Goal: Task Accomplishment & Management: Manage account settings

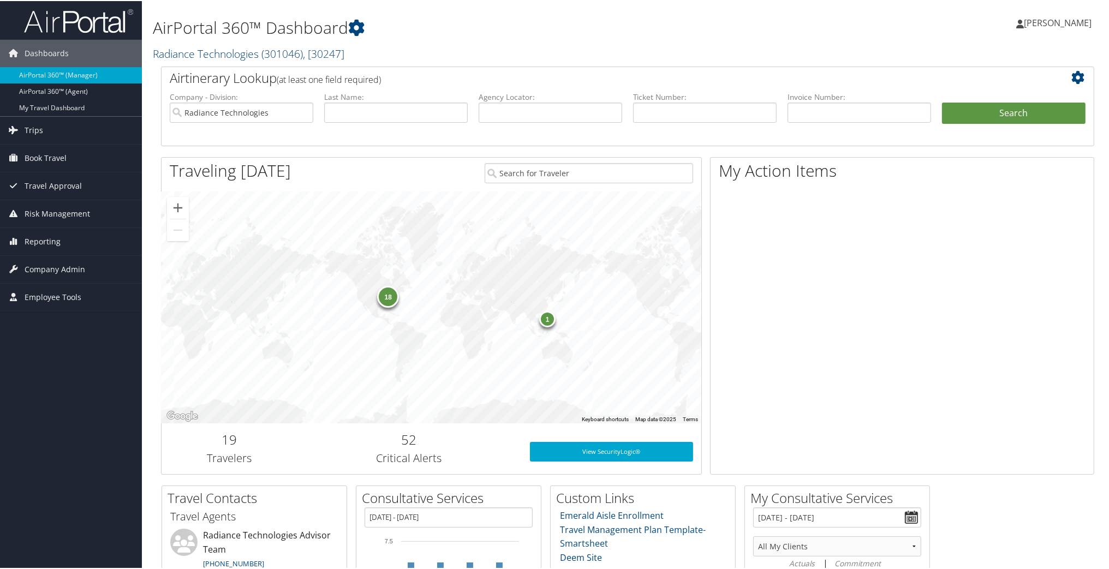
click at [214, 51] on link "Radiance Technologies ( 301046 ) , [ 30247 ]" at bounding box center [249, 52] width 192 height 15
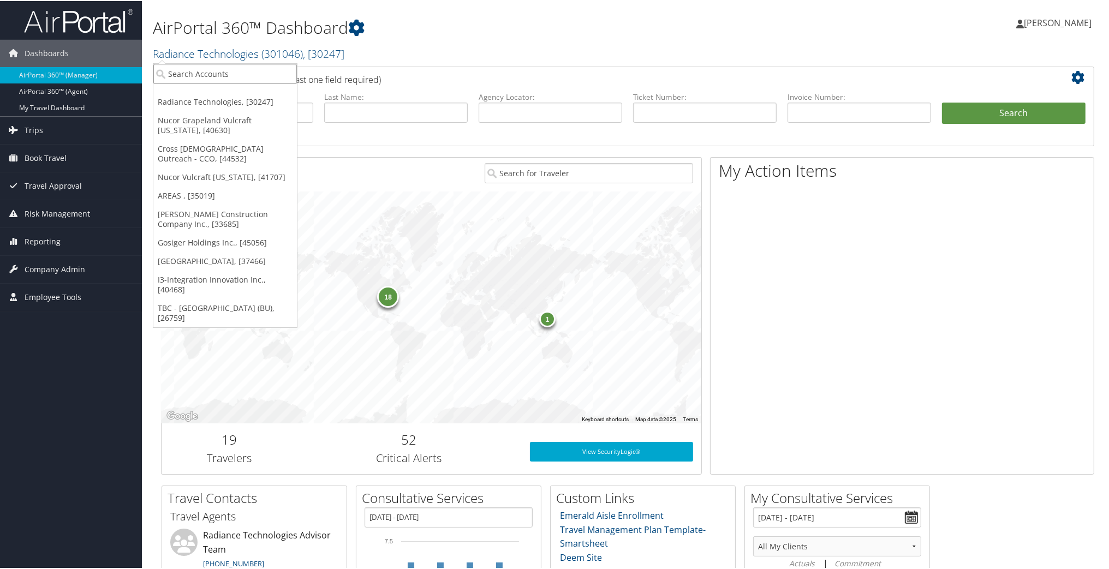
click at [221, 71] on input "search" at bounding box center [225, 73] width 144 height 20
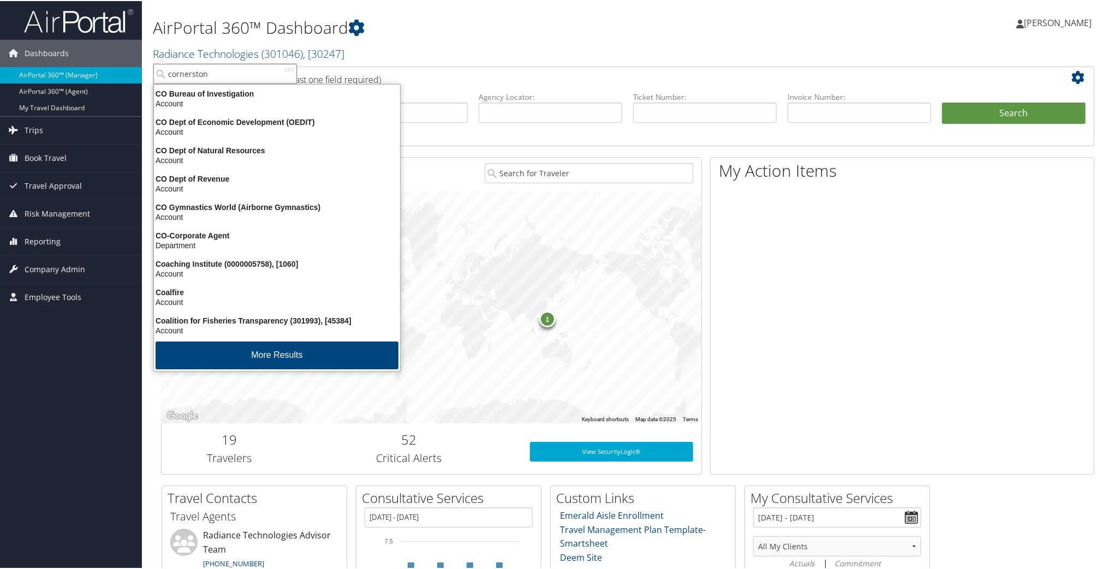
type input "cornerstone"
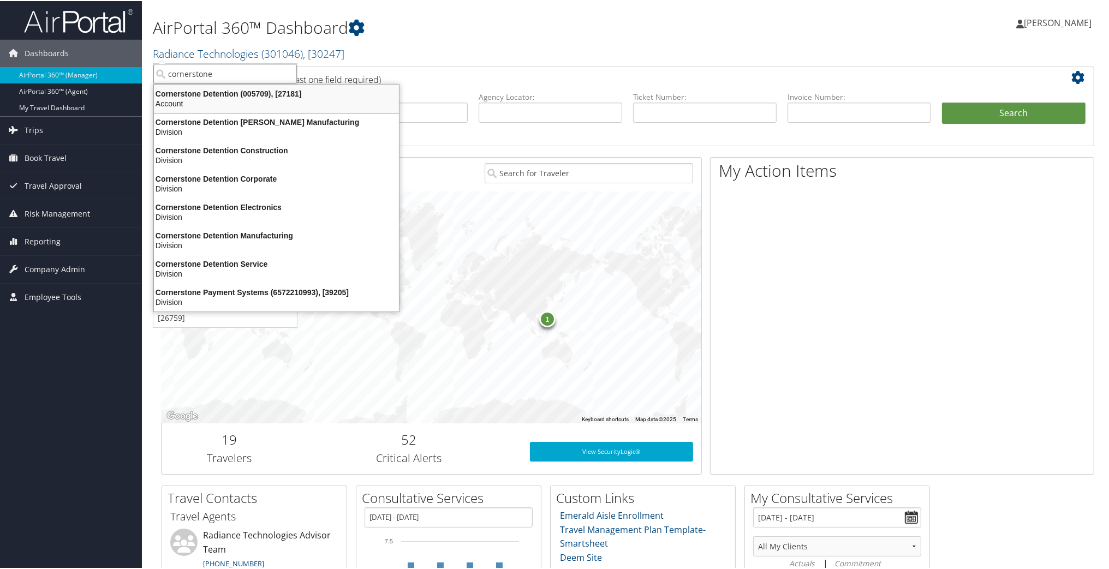
click at [241, 94] on div "Cornerstone Detention (005709), [27181]" at bounding box center [276, 93] width 258 height 10
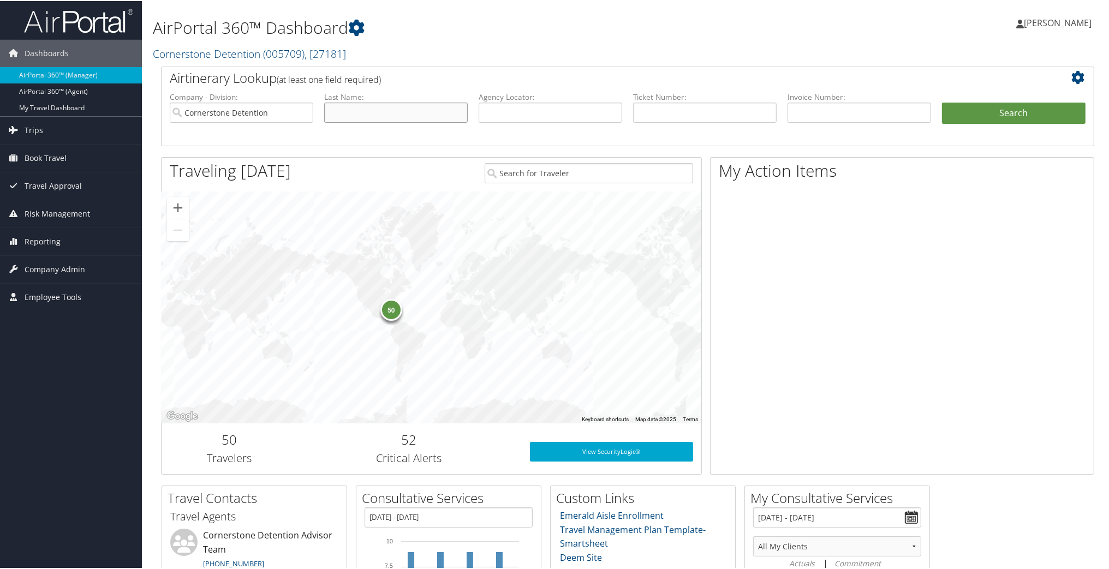
click at [402, 118] on input "text" at bounding box center [396, 111] width 144 height 20
click at [399, 116] on input "key" at bounding box center [396, 111] width 144 height 20
type input "key"
click at [986, 112] on button "Search" at bounding box center [1014, 112] width 144 height 22
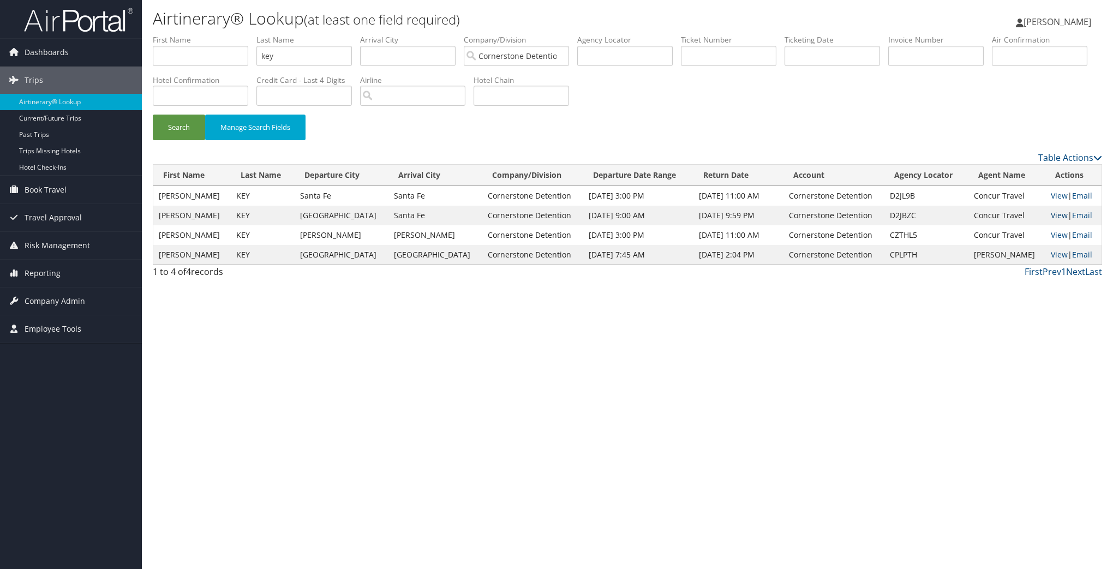
click at [1051, 214] on link "View" at bounding box center [1059, 215] width 17 height 10
click at [1057, 215] on link "View" at bounding box center [1059, 215] width 17 height 10
click at [1052, 192] on link "View" at bounding box center [1059, 195] width 17 height 10
click at [48, 296] on span "Company Admin" at bounding box center [55, 301] width 61 height 27
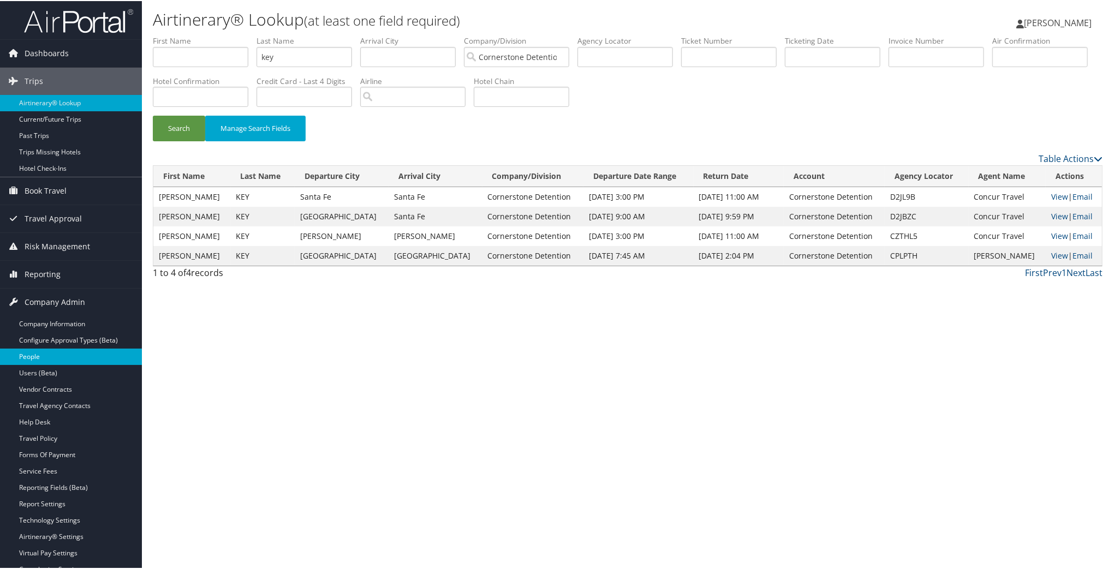
click at [41, 357] on link "People" at bounding box center [71, 356] width 142 height 16
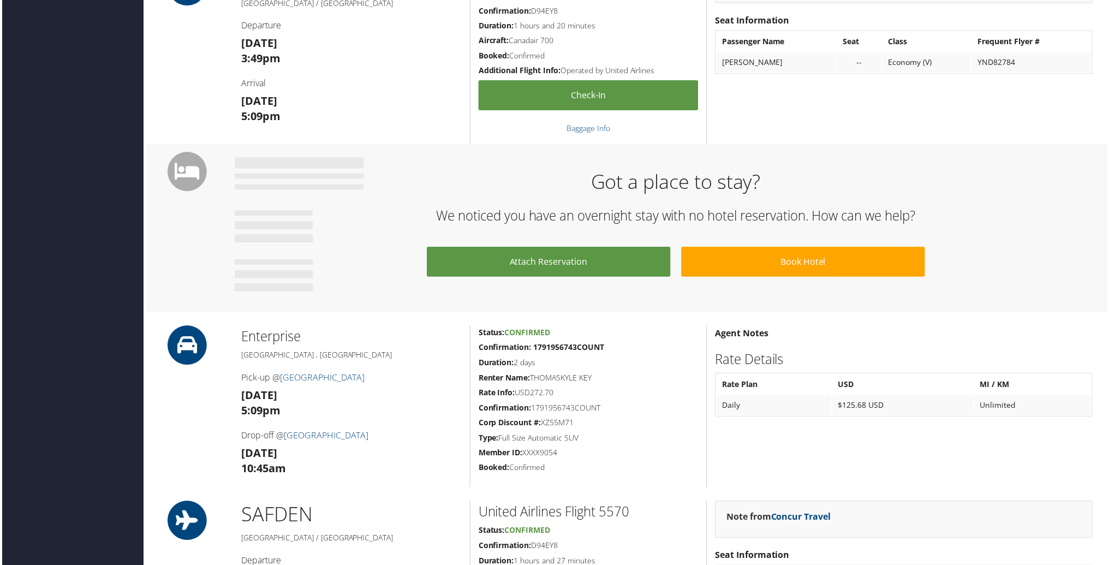
scroll to position [444, 0]
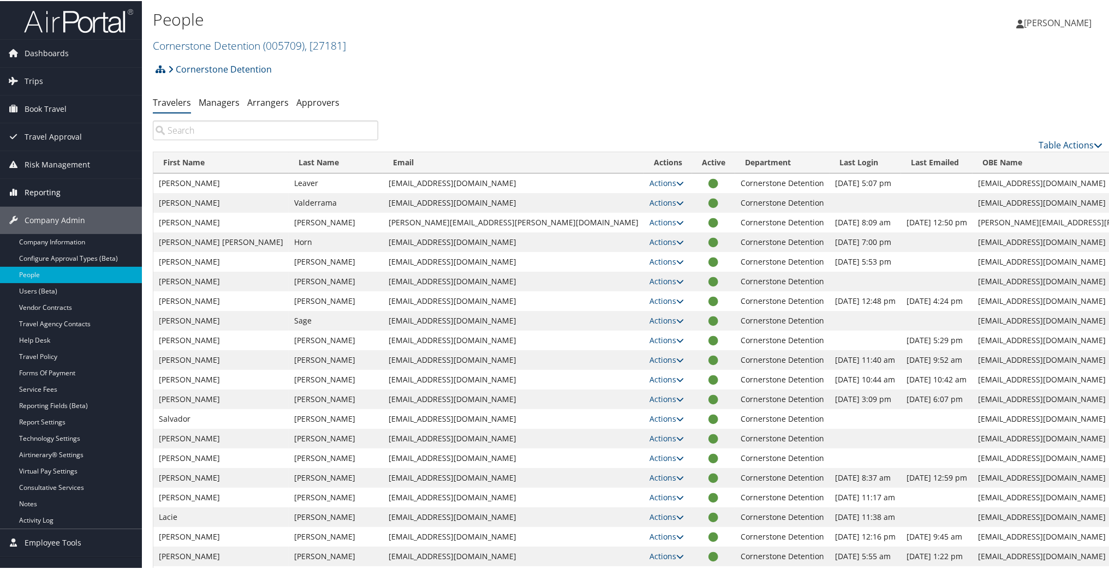
click at [49, 188] on span "Reporting" at bounding box center [43, 191] width 36 height 27
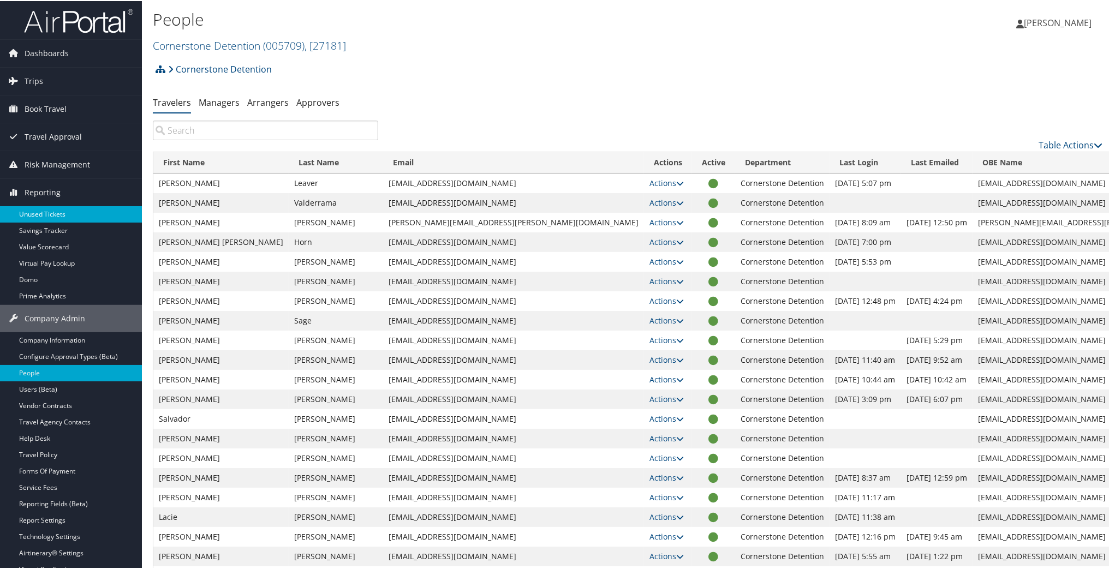
click at [53, 214] on link "Unused Tickets" at bounding box center [71, 213] width 142 height 16
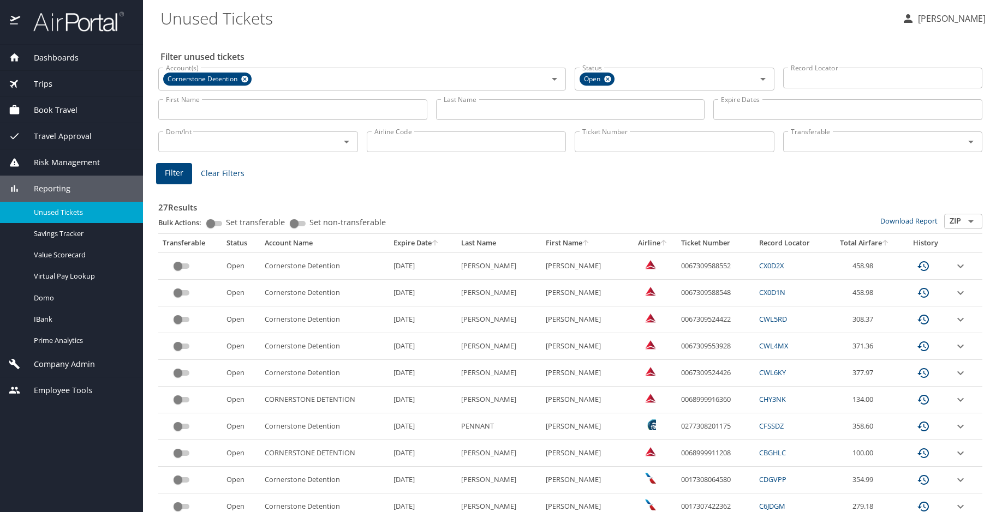
click at [483, 112] on input "Last Name" at bounding box center [570, 109] width 269 height 21
click at [548, 107] on input "cash" at bounding box center [570, 109] width 269 height 21
click at [174, 169] on span "Filter" at bounding box center [174, 173] width 19 height 14
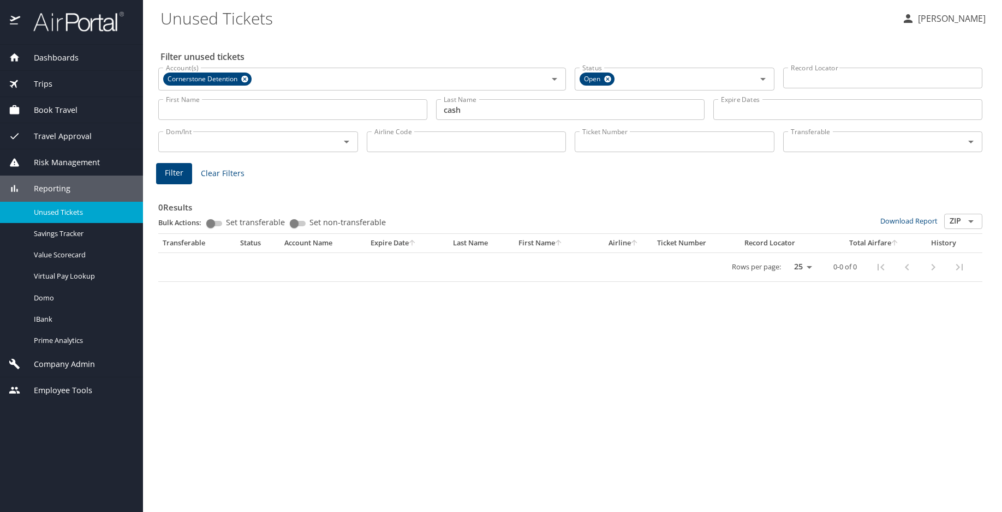
click at [484, 105] on input "cash" at bounding box center [570, 109] width 269 height 21
type input "c"
click at [448, 143] on input "Airline Code" at bounding box center [467, 142] width 200 height 21
type input "AA"
click at [167, 174] on span "Filter" at bounding box center [174, 173] width 19 height 14
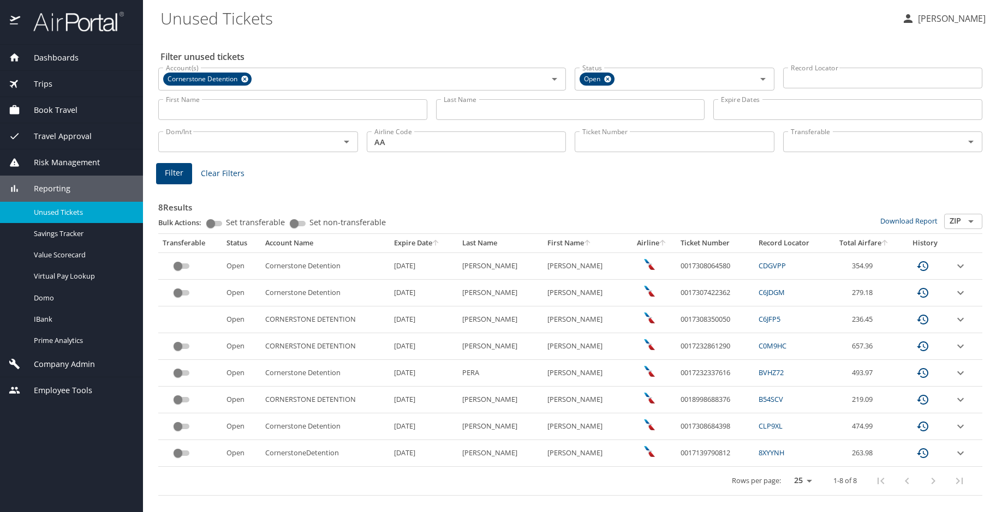
click at [71, 188] on div "Reporting" at bounding box center [72, 189] width 126 height 12
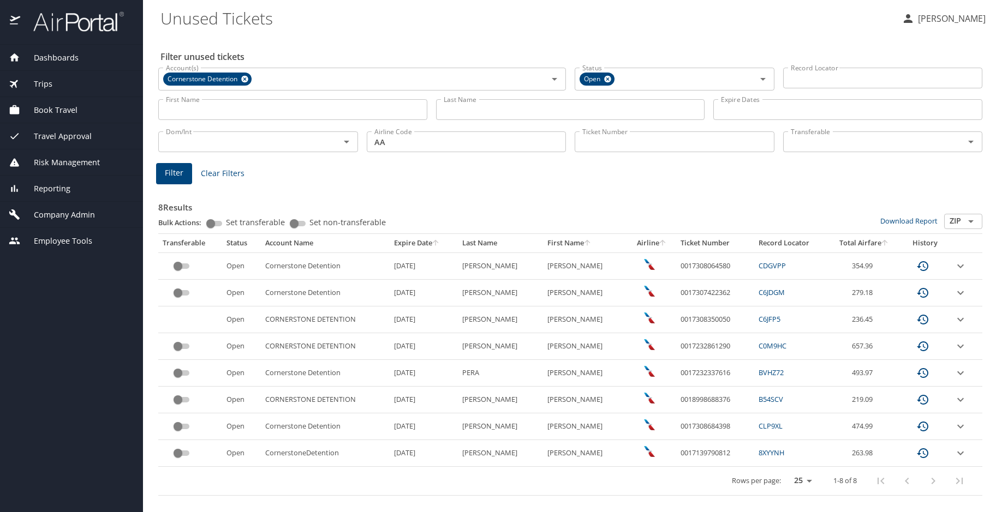
click at [75, 213] on span "Company Admin" at bounding box center [57, 215] width 75 height 12
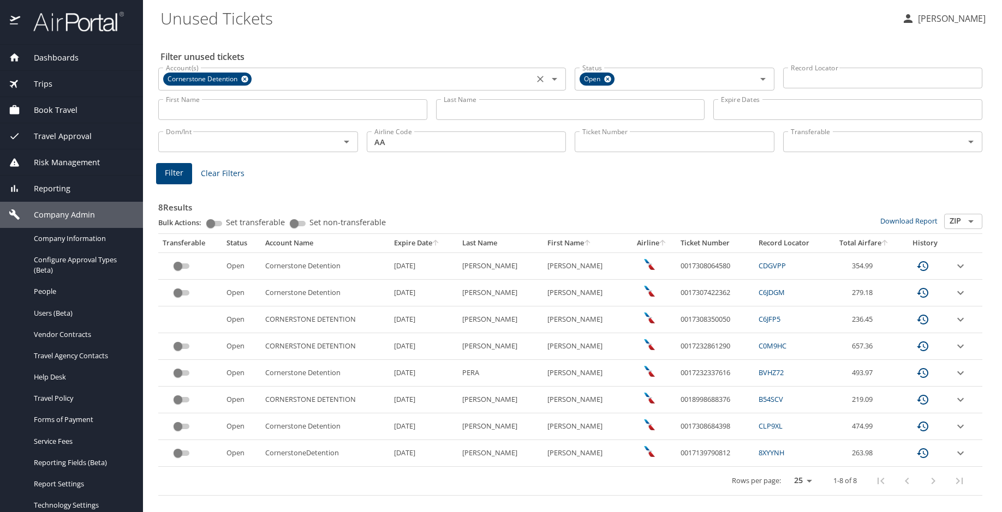
click at [247, 78] on icon at bounding box center [244, 79] width 7 height 7
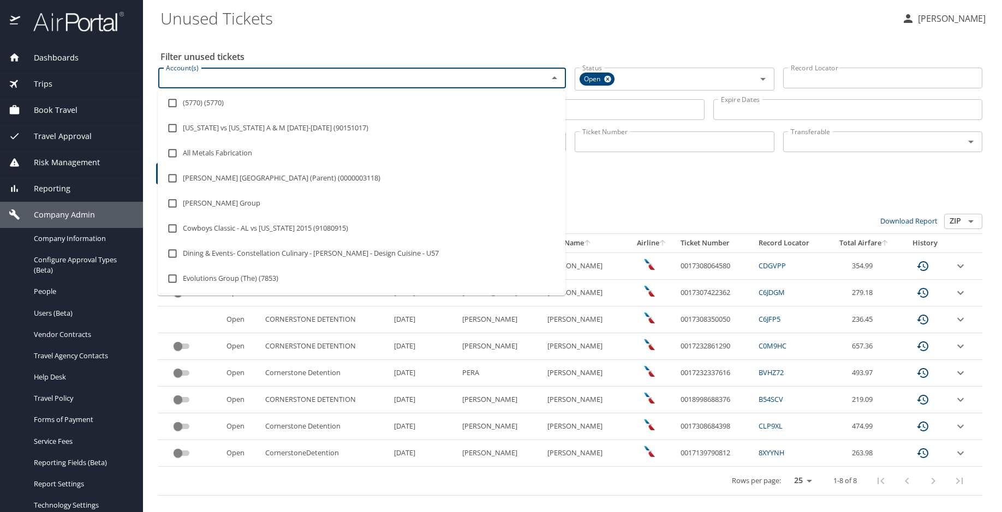
click at [271, 76] on input "Account(s)" at bounding box center [346, 78] width 369 height 14
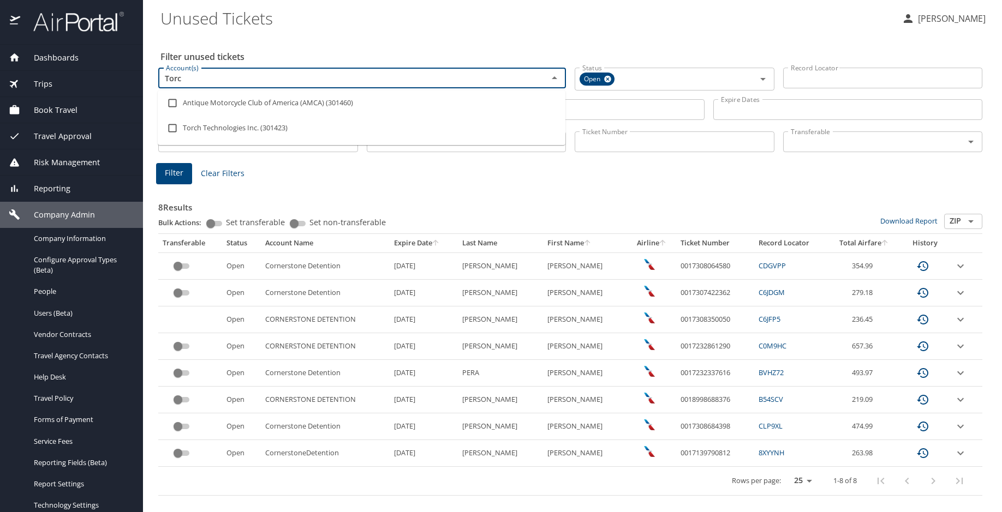
type input "Torch"
click at [252, 97] on li "Torch Technologies Inc. (301423)" at bounding box center [362, 103] width 408 height 25
checkbox input "true"
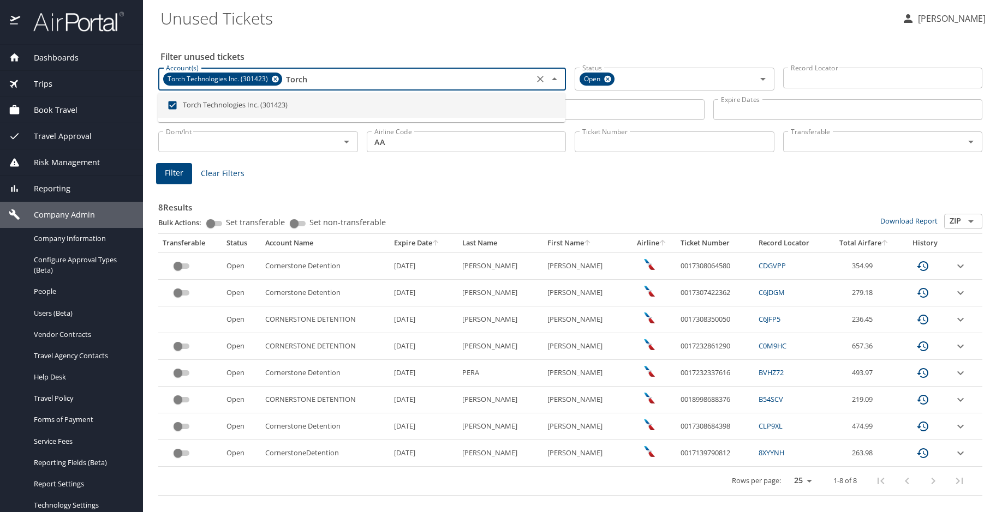
type input "Torc"
checkbox input "false"
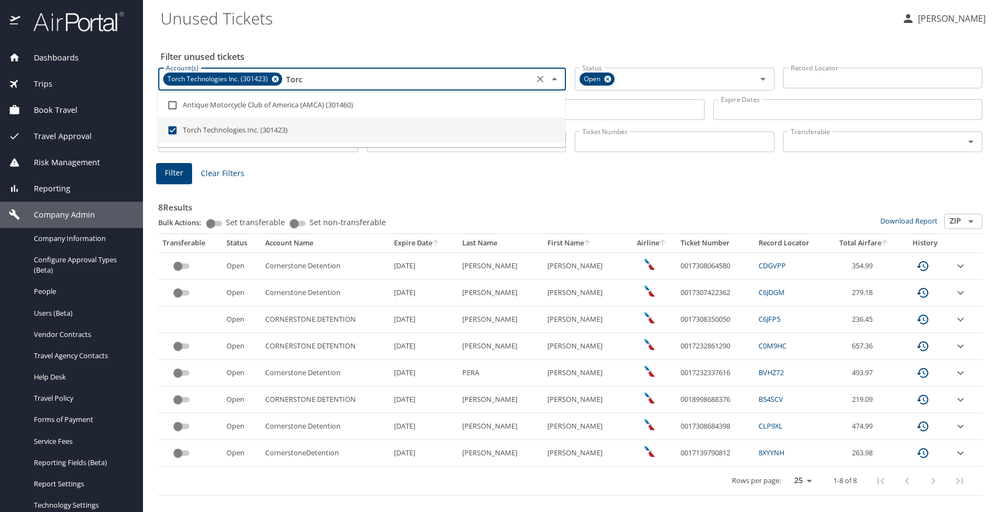
type input "Tor"
checkbox input "false"
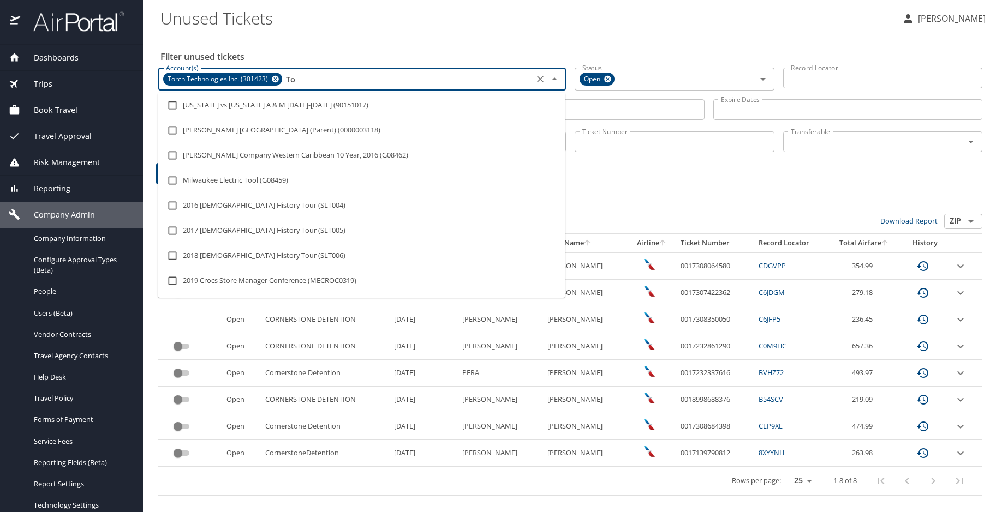
type input "T"
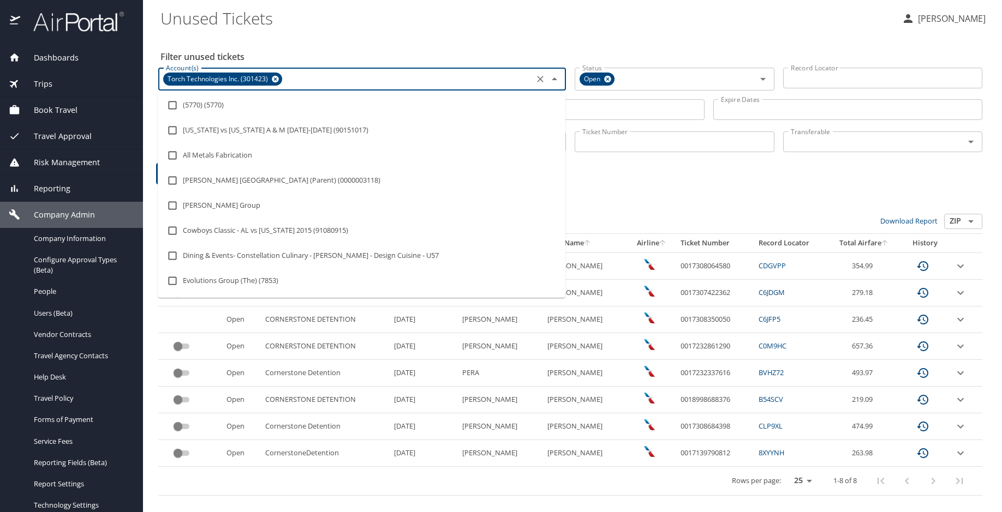
click at [679, 199] on h3 "8 Results" at bounding box center [570, 204] width 824 height 19
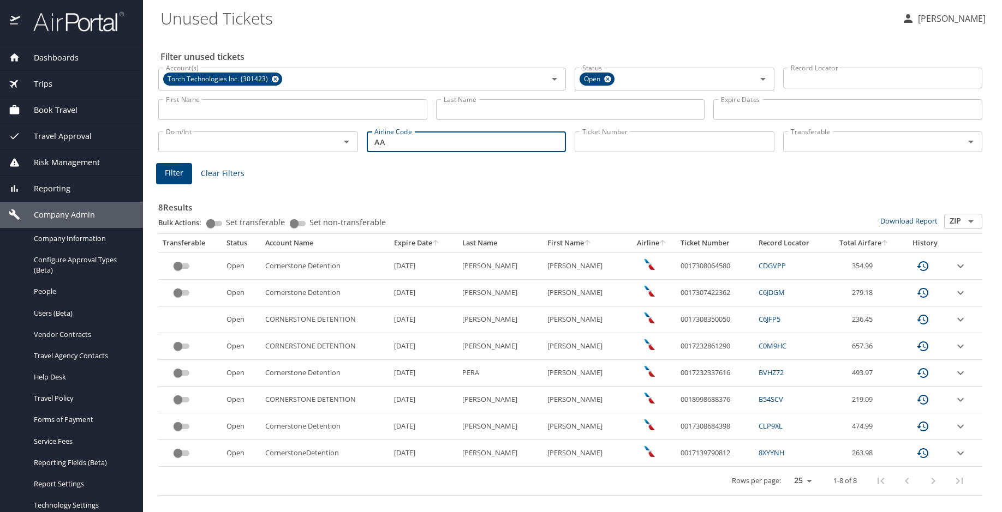
click at [421, 145] on input "AA" at bounding box center [467, 142] width 200 height 21
type input "A"
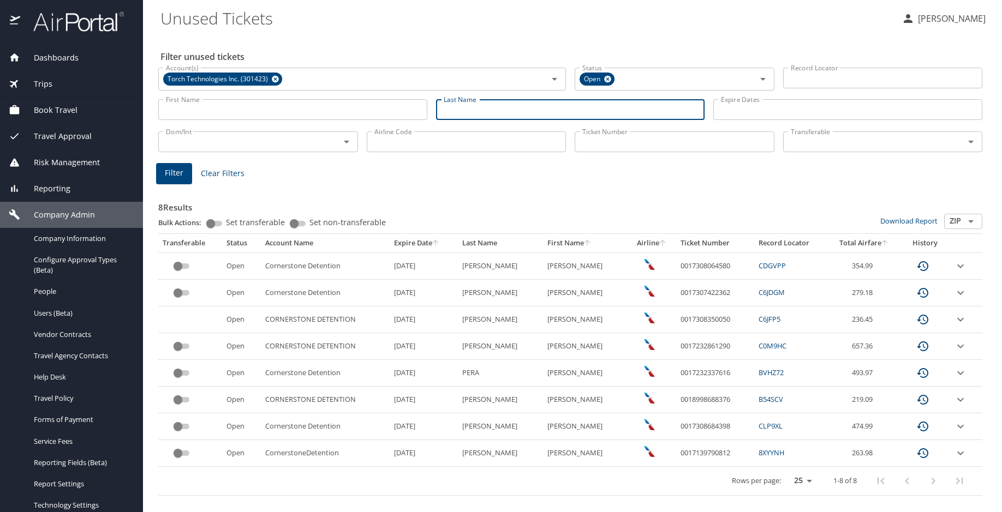
click at [492, 115] on input "Last Name" at bounding box center [570, 109] width 269 height 21
type input "cash"
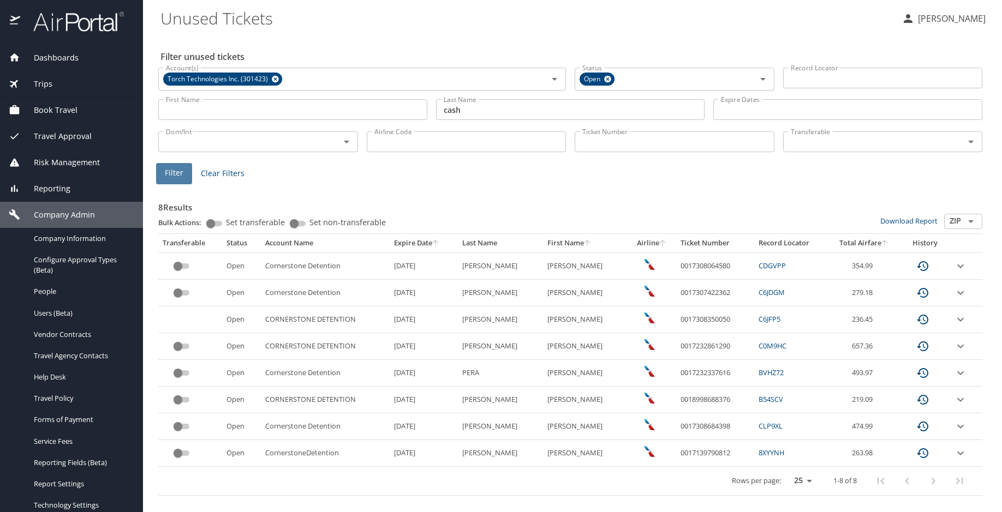
click at [175, 173] on span "Filter" at bounding box center [174, 173] width 19 height 14
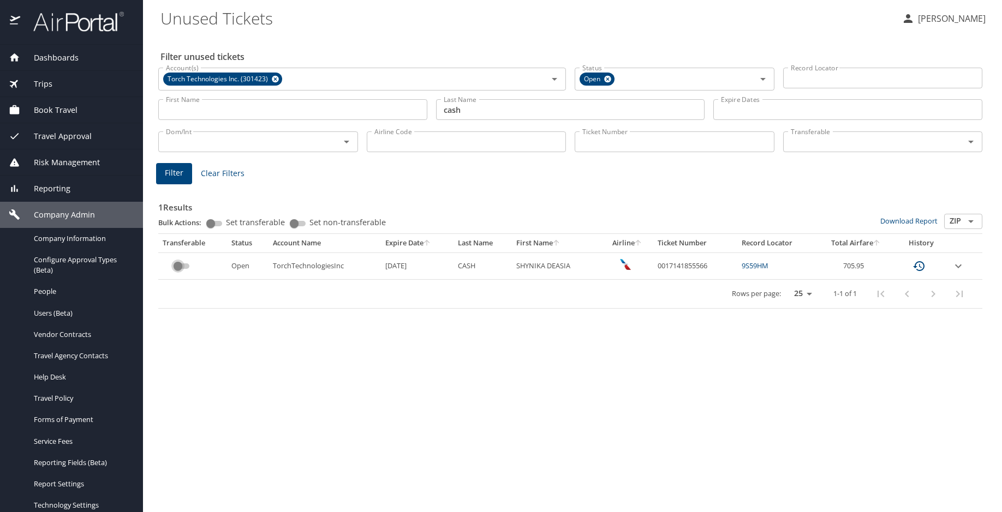
click at [178, 264] on input "custom pagination table" at bounding box center [177, 266] width 39 height 13
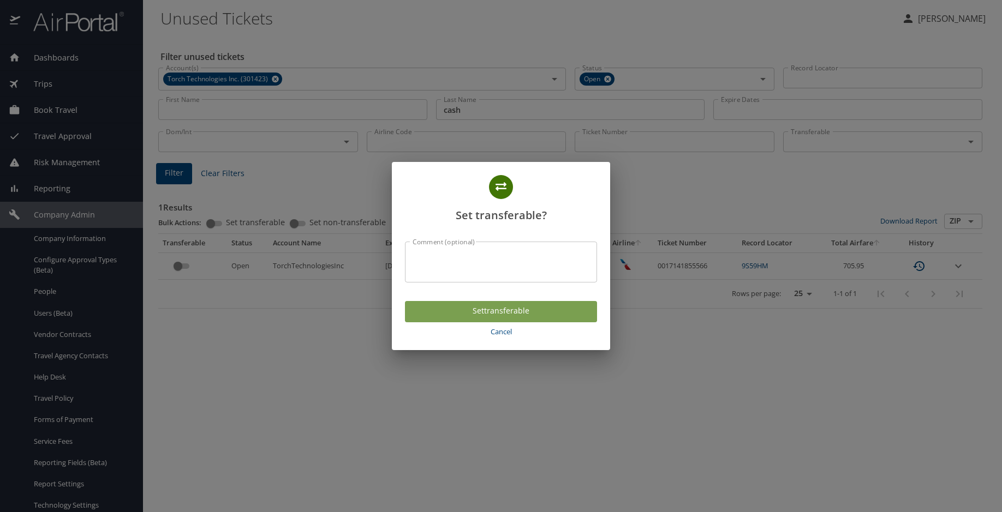
click at [449, 310] on span "Set transferable" at bounding box center [501, 311] width 175 height 14
